Goal: Task Accomplishment & Management: Manage account settings

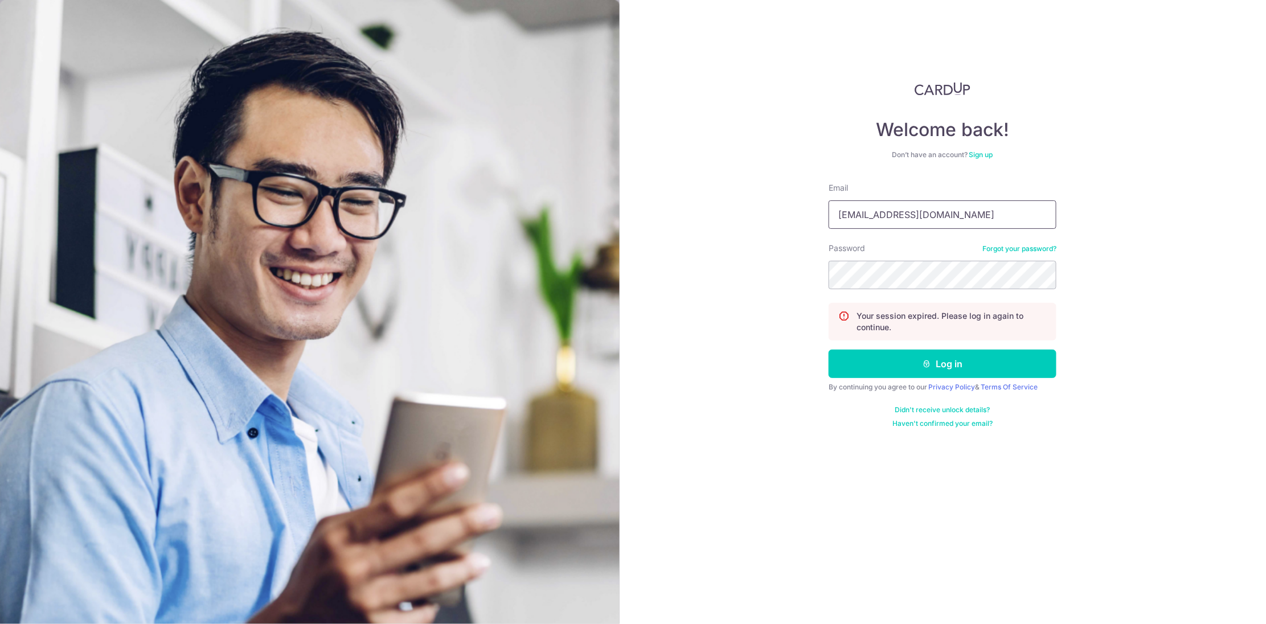
click at [903, 225] on input "janlin@udo.com.sg" at bounding box center [943, 214] width 228 height 28
click at [904, 225] on input "janlin@udo.com.sg" at bounding box center [943, 214] width 228 height 28
type input "[EMAIL_ADDRESS][DOMAIN_NAME]"
click at [904, 364] on button "Log in" at bounding box center [943, 364] width 228 height 28
